Goal: Transaction & Acquisition: Purchase product/service

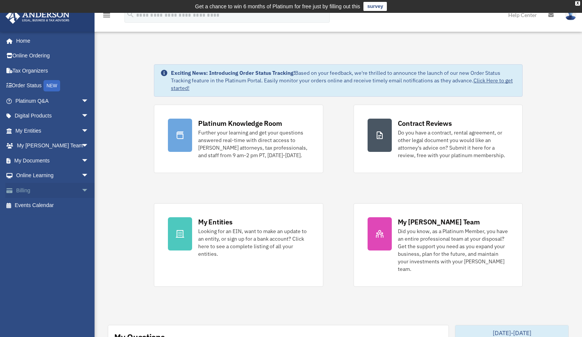
click at [68, 190] on link "Billing arrow_drop_down" at bounding box center [52, 190] width 95 height 15
click at [81, 190] on span "arrow_drop_down" at bounding box center [88, 191] width 15 height 16
click at [54, 204] on link "$ Open Invoices" at bounding box center [56, 206] width 90 height 16
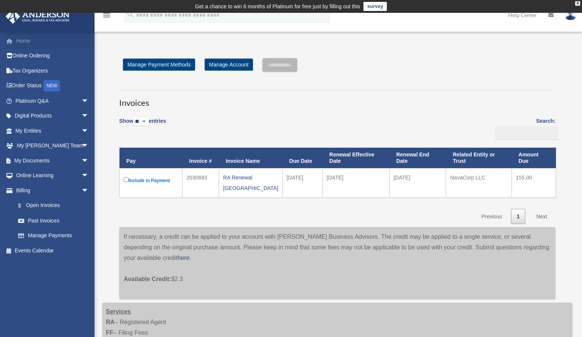
click at [18, 40] on link "Home" at bounding box center [52, 40] width 95 height 15
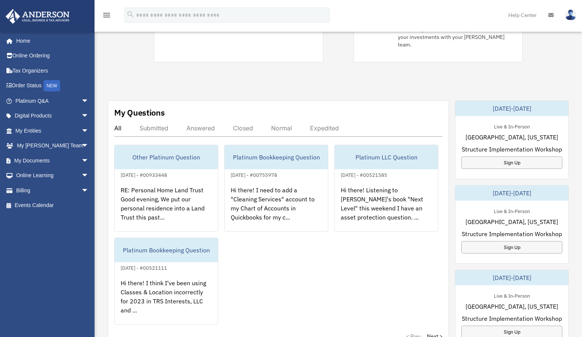
scroll to position [227, 0]
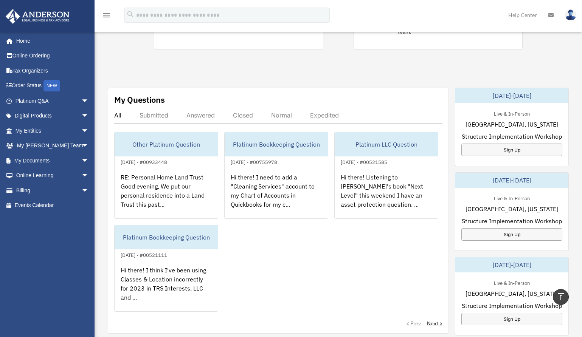
scroll to position [239, 0]
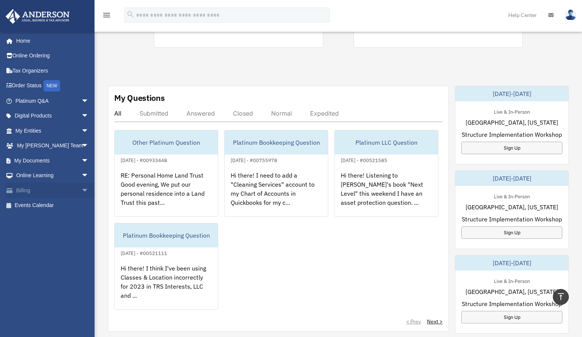
click at [64, 189] on link "Billing arrow_drop_down" at bounding box center [52, 190] width 95 height 15
click at [81, 189] on span "arrow_drop_down" at bounding box center [88, 191] width 15 height 16
click at [51, 206] on link "$ Open Invoices" at bounding box center [56, 206] width 90 height 16
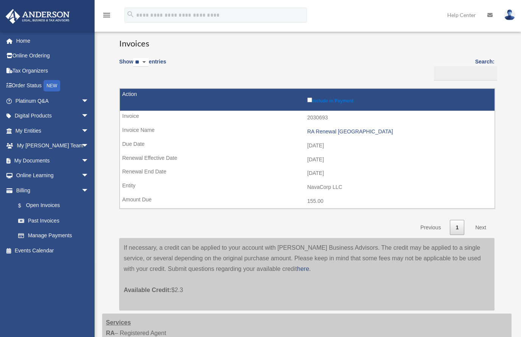
scroll to position [76, 0]
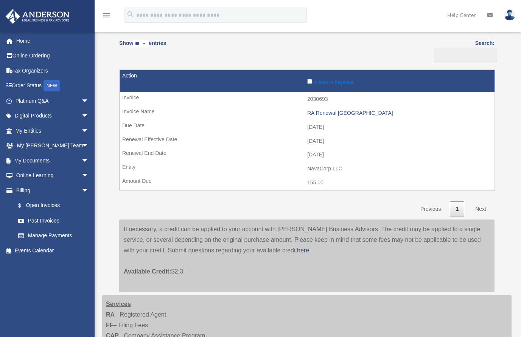
click at [253, 156] on td "2026-10-31" at bounding box center [307, 155] width 374 height 14
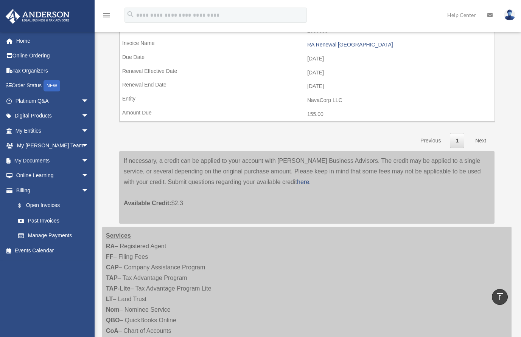
scroll to position [0, 0]
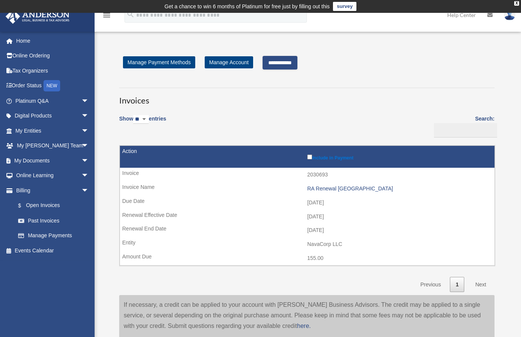
click at [294, 61] on input "**********" at bounding box center [279, 63] width 35 height 14
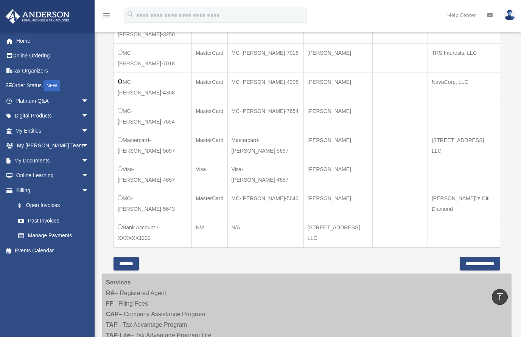
scroll to position [378, 0]
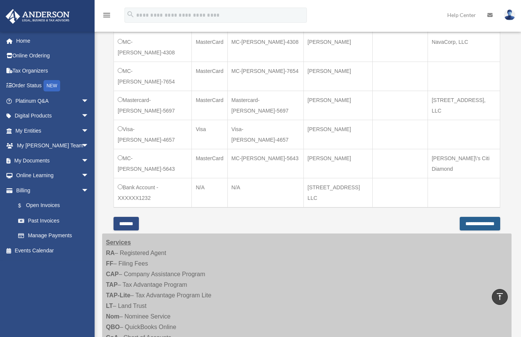
click at [474, 217] on input "**********" at bounding box center [479, 224] width 40 height 14
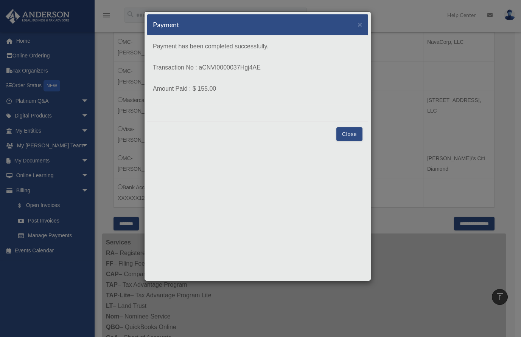
click at [350, 135] on button "Close" at bounding box center [349, 134] width 26 height 14
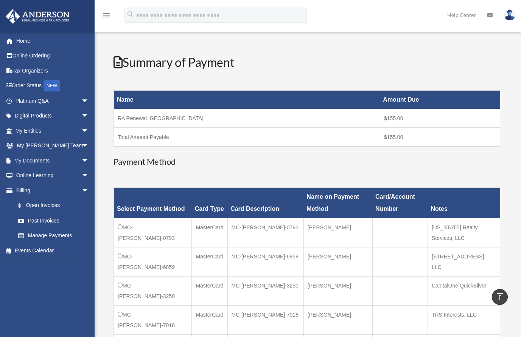
scroll to position [76, 0]
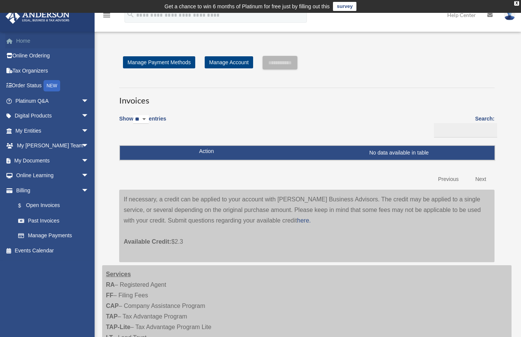
click at [21, 44] on link "Home" at bounding box center [52, 40] width 95 height 15
